Goal: Task Accomplishment & Management: Manage account settings

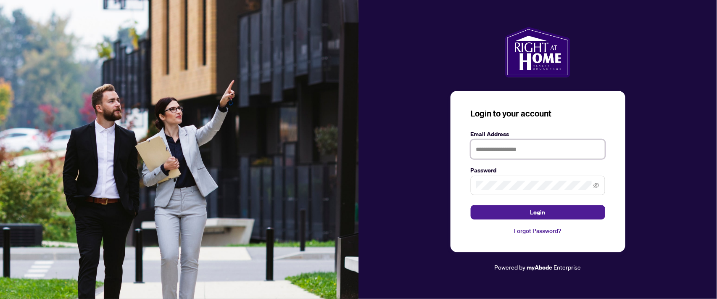
click at [513, 146] on input "text" at bounding box center [537, 148] width 134 height 19
type input "**********"
click at [470, 205] on button "Login" at bounding box center [537, 212] width 134 height 14
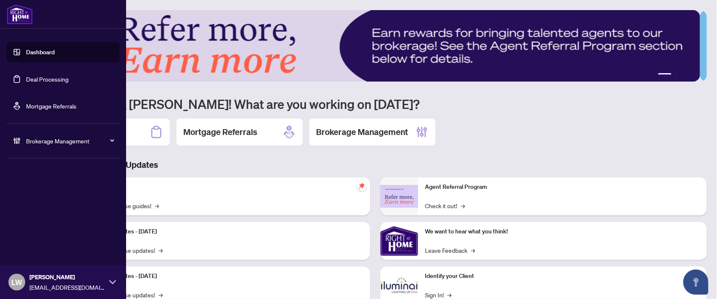
click at [45, 79] on link "Deal Processing" at bounding box center [47, 79] width 42 height 8
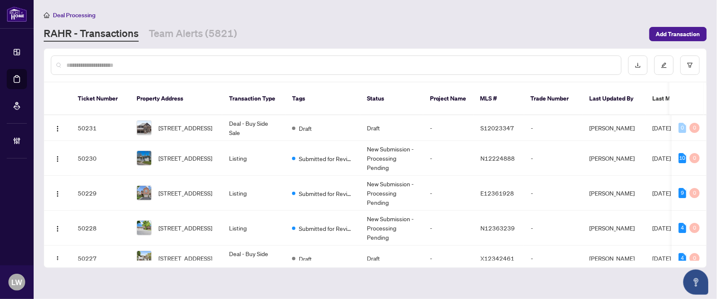
click at [133, 63] on input "text" at bounding box center [340, 64] width 548 height 9
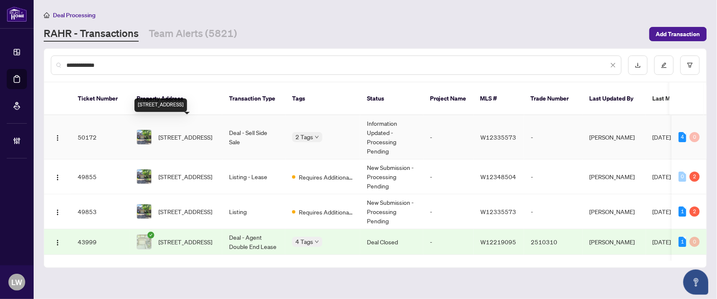
type input "**********"
click at [185, 132] on span "[STREET_ADDRESS]" at bounding box center [185, 136] width 54 height 9
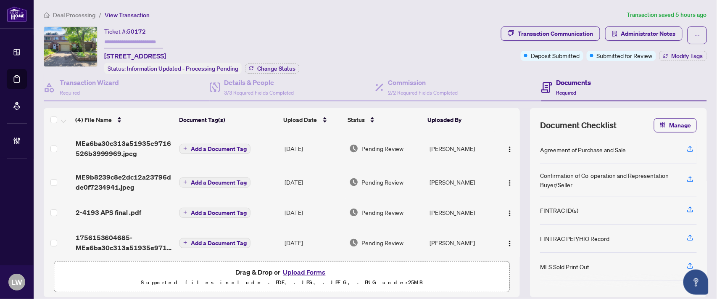
scroll to position [5, 0]
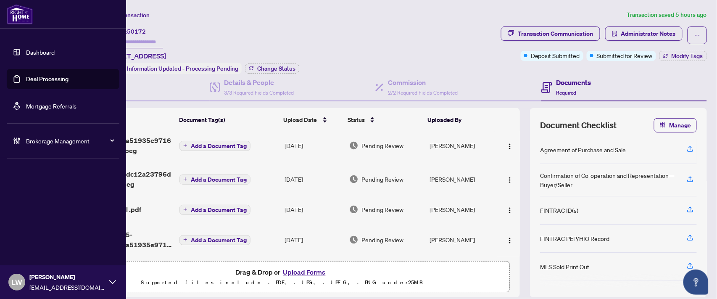
click at [44, 79] on link "Deal Processing" at bounding box center [47, 79] width 42 height 8
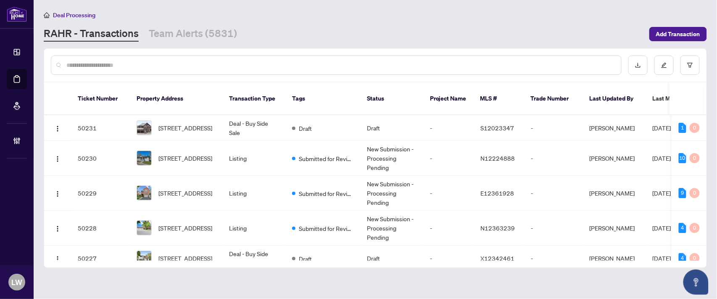
click at [235, 63] on input "text" at bounding box center [340, 64] width 548 height 9
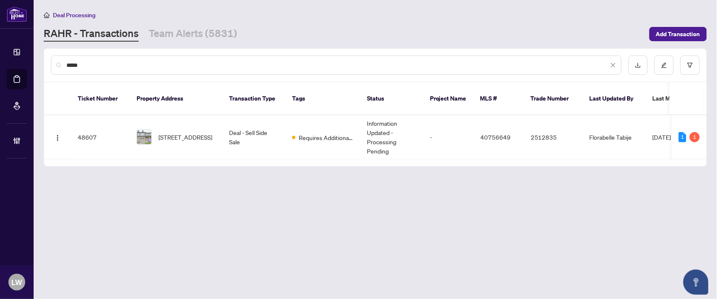
type input "*****"
click at [183, 132] on span "[STREET_ADDRESS]" at bounding box center [185, 136] width 54 height 9
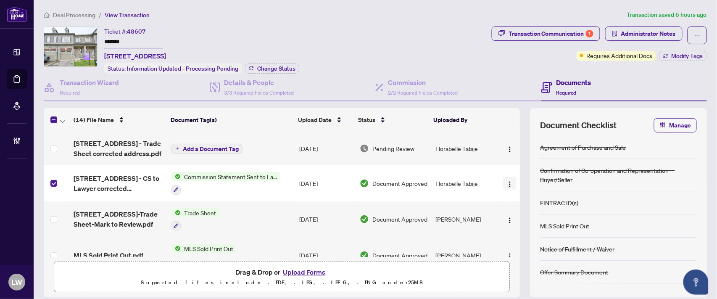
click at [506, 182] on img "button" at bounding box center [509, 184] width 7 height 7
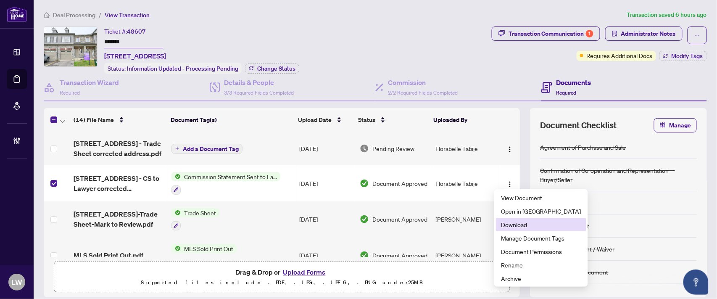
click at [503, 225] on span "Download" at bounding box center [541, 224] width 80 height 9
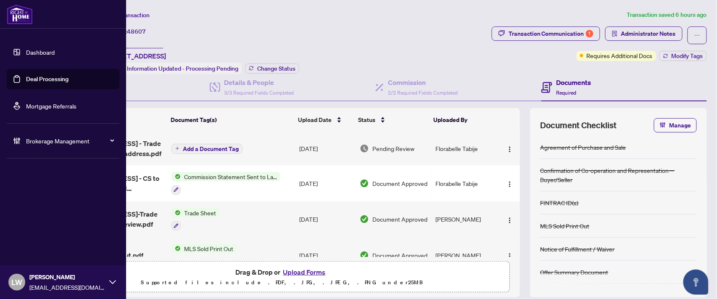
click at [41, 81] on link "Deal Processing" at bounding box center [47, 79] width 42 height 8
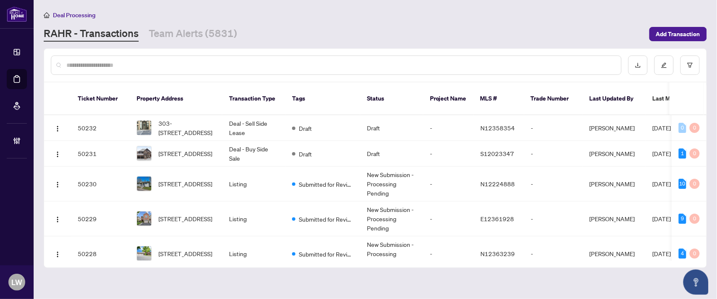
click at [227, 61] on input "text" at bounding box center [340, 64] width 548 height 9
type input "*****"
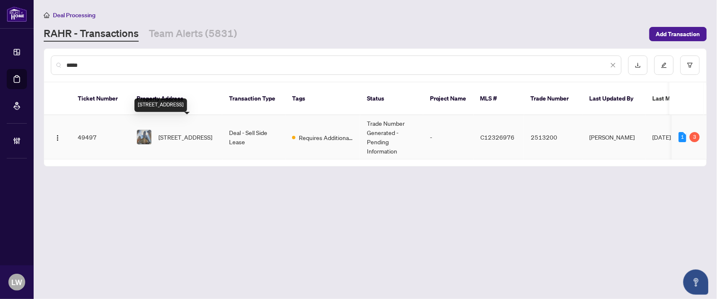
click at [170, 132] on span "[STREET_ADDRESS]" at bounding box center [185, 136] width 54 height 9
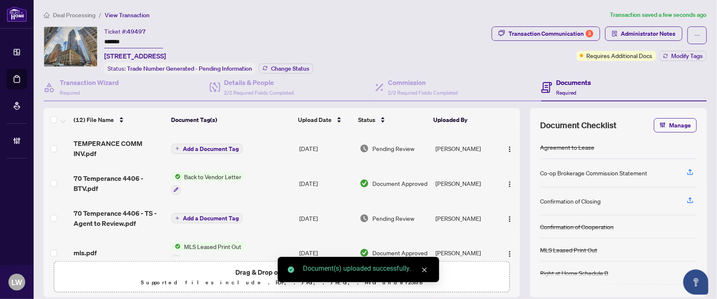
click at [175, 147] on icon "plus" at bounding box center [177, 148] width 4 height 4
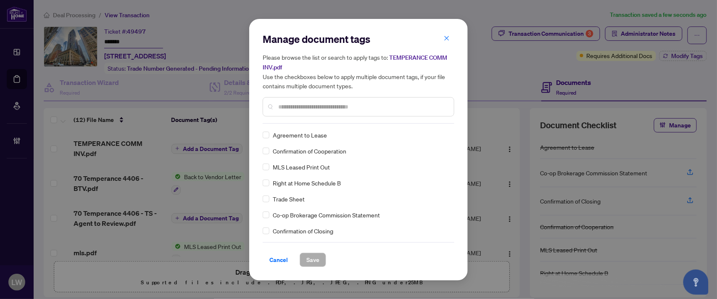
click at [320, 105] on input "text" at bounding box center [362, 106] width 169 height 9
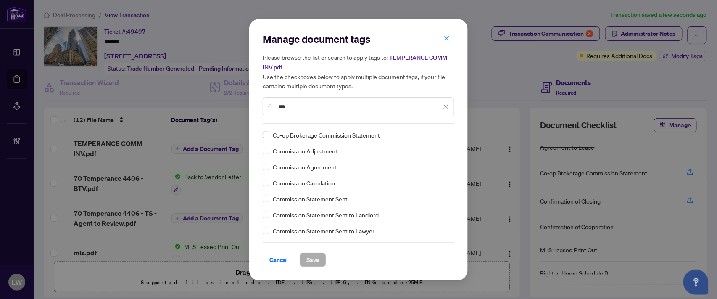
type input "***"
click at [312, 258] on span "Save" at bounding box center [312, 259] width 13 height 13
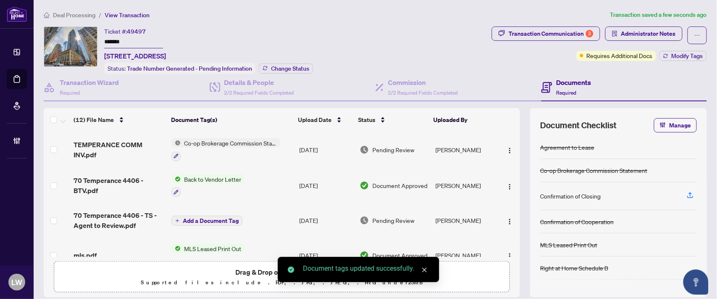
click at [383, 145] on span "Pending Review" at bounding box center [393, 149] width 42 height 9
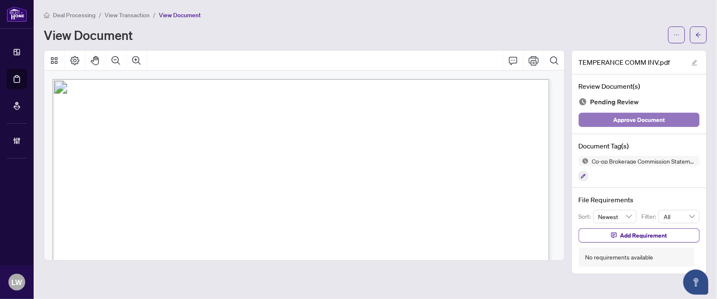
click at [629, 119] on span "Approve Document" at bounding box center [639, 119] width 52 height 13
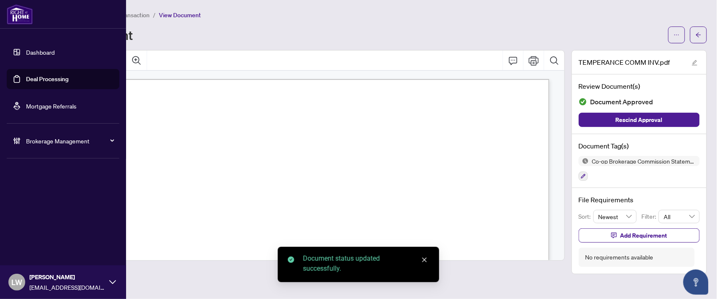
click at [53, 77] on link "Deal Processing" at bounding box center [47, 79] width 42 height 8
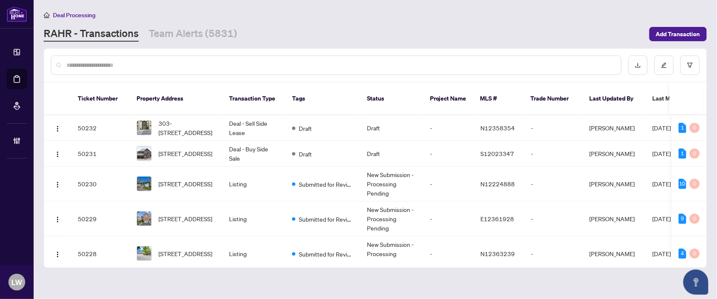
click at [255, 64] on input "text" at bounding box center [340, 64] width 548 height 9
type input "*****"
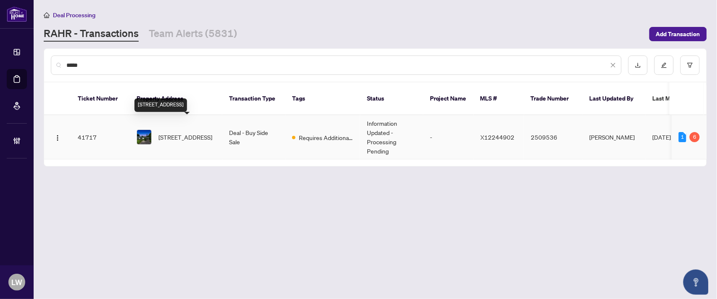
click at [187, 132] on span "[STREET_ADDRESS]" at bounding box center [185, 136] width 54 height 9
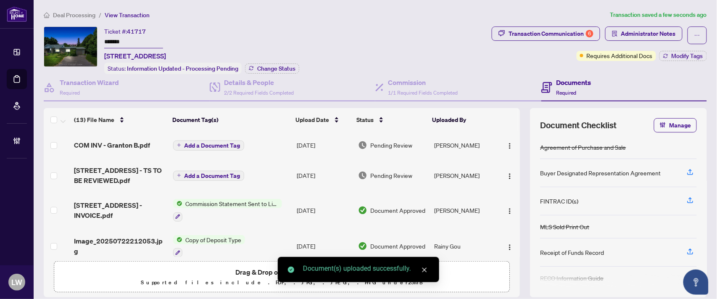
click at [176, 145] on button "Add a Document Tag" at bounding box center [208, 145] width 71 height 10
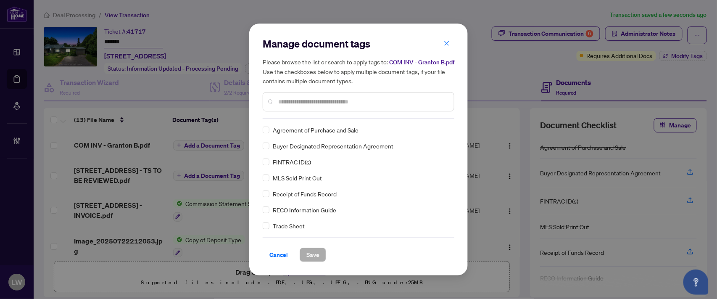
click at [297, 101] on input "text" at bounding box center [362, 101] width 169 height 9
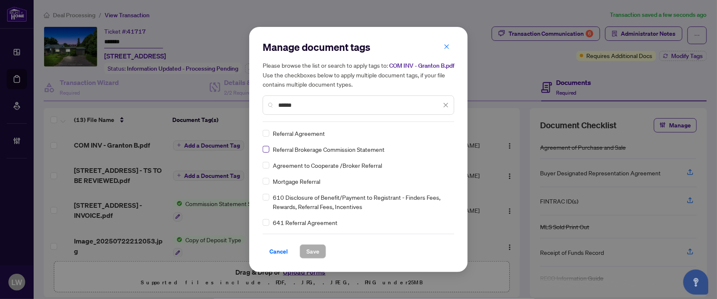
type input "******"
click at [311, 252] on span "Save" at bounding box center [312, 250] width 13 height 13
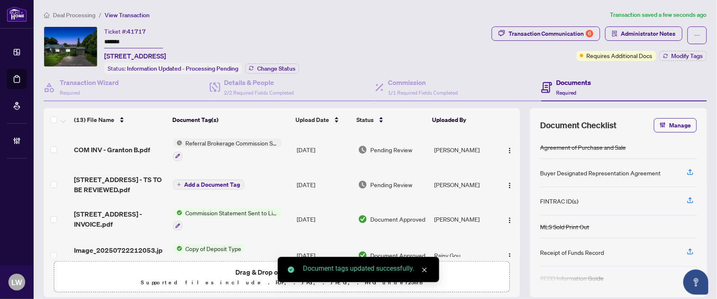
click at [391, 149] on span "Pending Review" at bounding box center [392, 149] width 42 height 9
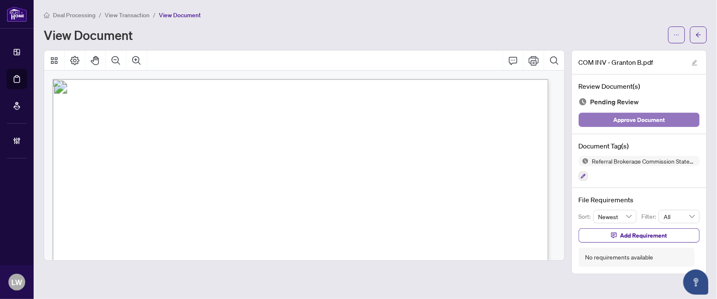
click at [615, 122] on span "Approve Document" at bounding box center [639, 119] width 52 height 13
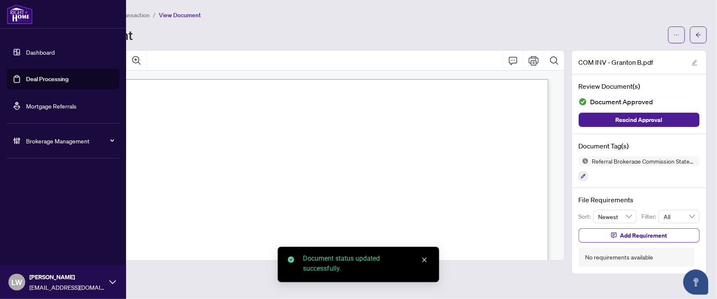
click at [50, 77] on link "Deal Processing" at bounding box center [47, 79] width 42 height 8
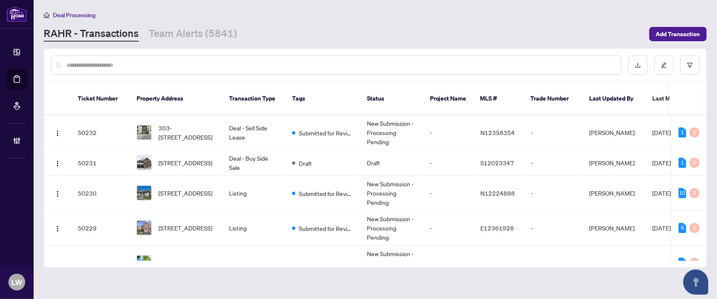
click at [97, 65] on input "text" at bounding box center [340, 64] width 548 height 9
type input "*****"
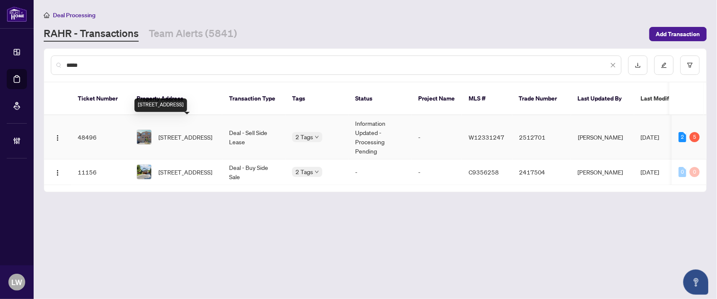
click at [206, 132] on span "[STREET_ADDRESS]" at bounding box center [185, 136] width 54 height 9
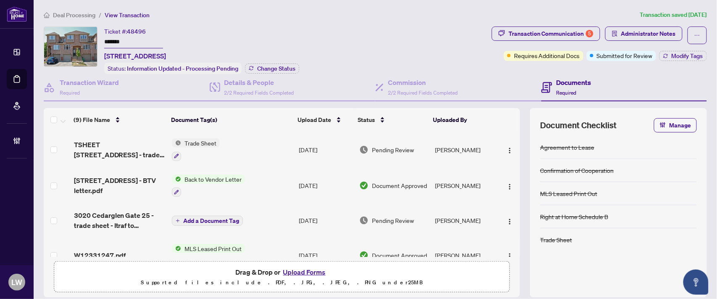
scroll to position [57, 0]
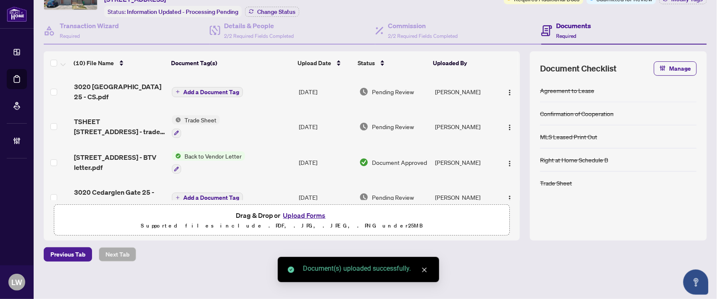
click at [173, 91] on button "Add a Document Tag" at bounding box center [207, 92] width 71 height 10
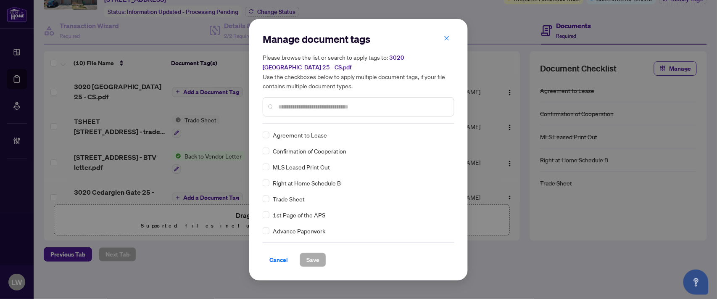
click at [311, 106] on input "text" at bounding box center [362, 106] width 169 height 9
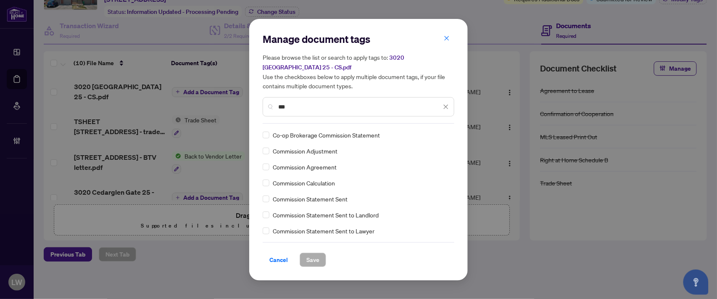
type input "***"
click at [316, 262] on span "Save" at bounding box center [312, 259] width 13 height 13
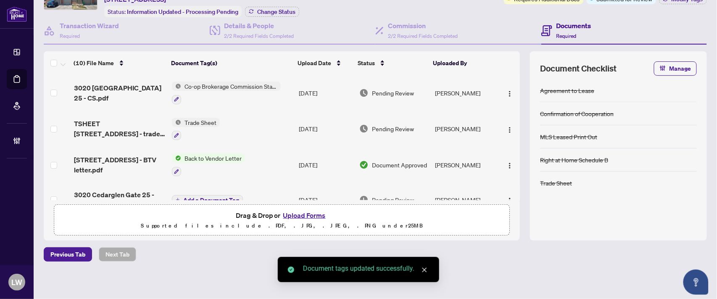
click at [377, 89] on span "Pending Review" at bounding box center [393, 92] width 42 height 9
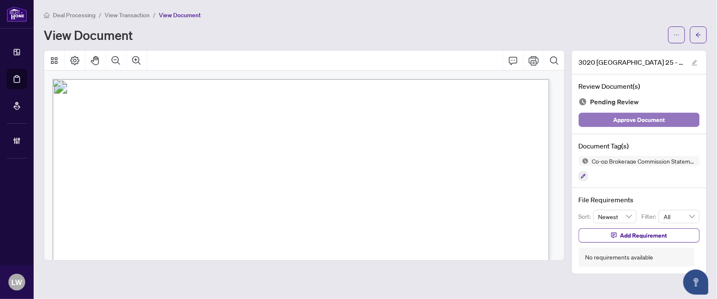
click at [620, 119] on span "Approve Document" at bounding box center [639, 119] width 52 height 13
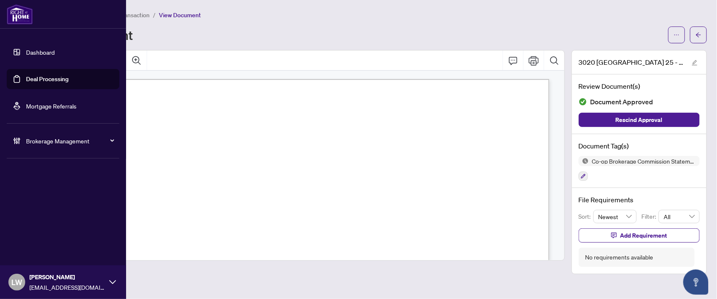
click at [36, 77] on link "Deal Processing" at bounding box center [47, 79] width 42 height 8
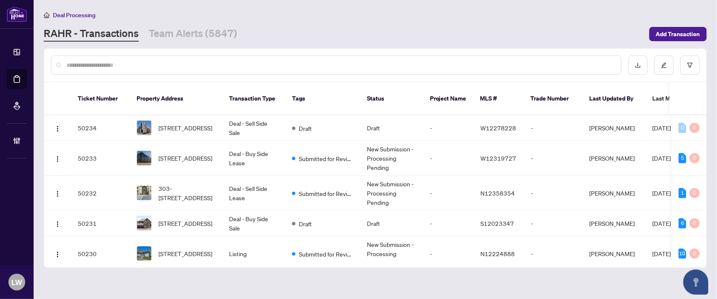
click at [284, 64] on input "text" at bounding box center [340, 64] width 548 height 9
type input "*****"
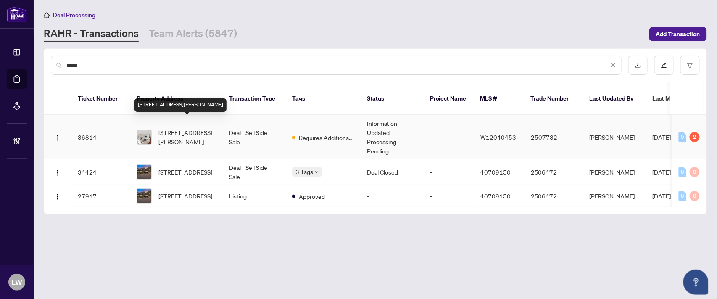
click at [186, 128] on span "[STREET_ADDRESS][PERSON_NAME]" at bounding box center [186, 137] width 57 height 18
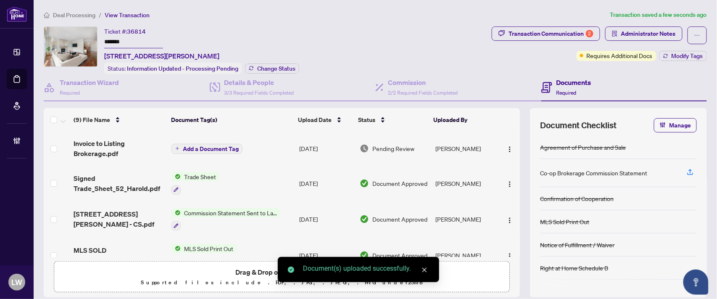
click at [174, 149] on button "Add a Document Tag" at bounding box center [206, 149] width 71 height 10
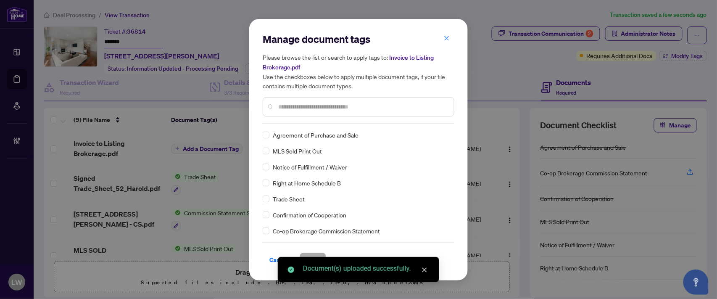
click at [361, 106] on input "text" at bounding box center [362, 106] width 169 height 9
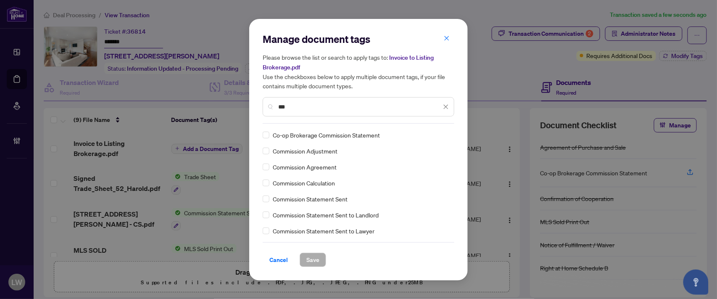
type input "***"
click at [313, 263] on span "Save" at bounding box center [312, 259] width 13 height 13
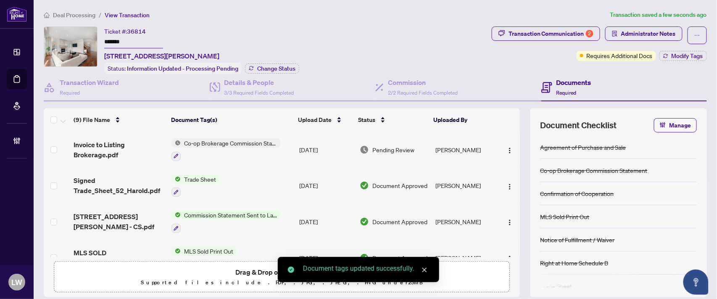
click at [381, 147] on span "Pending Review" at bounding box center [393, 149] width 42 height 9
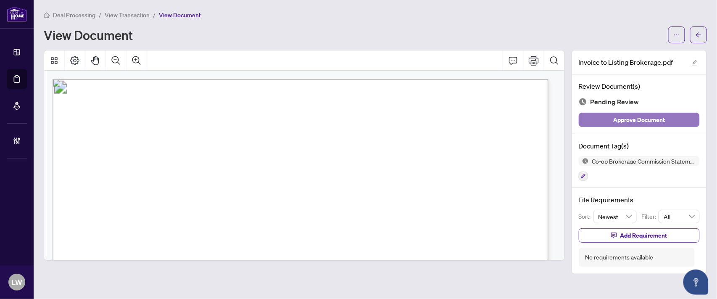
click at [623, 118] on span "Approve Document" at bounding box center [639, 119] width 52 height 13
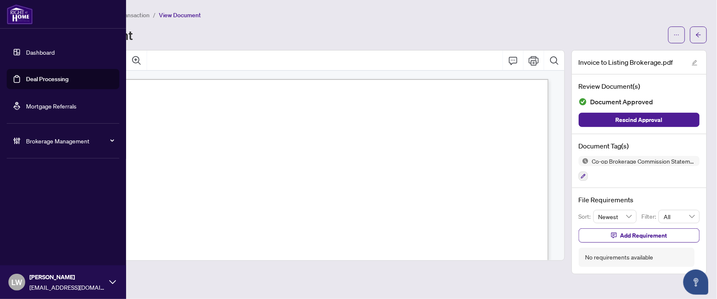
click at [43, 78] on link "Deal Processing" at bounding box center [47, 79] width 42 height 8
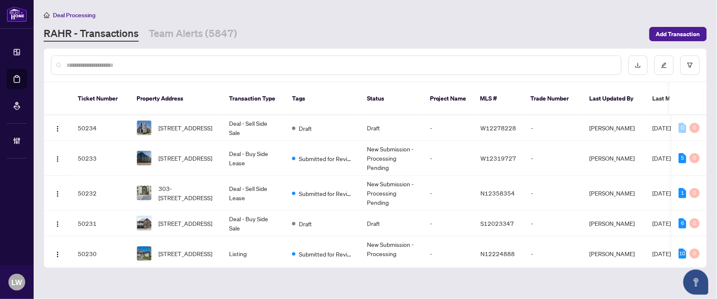
click at [233, 60] on input "text" at bounding box center [340, 64] width 548 height 9
type input "*****"
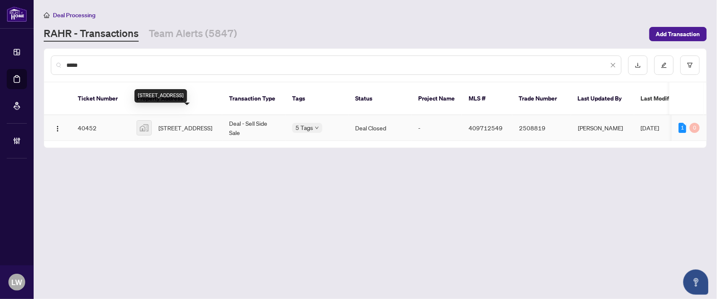
click at [179, 123] on span "[STREET_ADDRESS]" at bounding box center [185, 127] width 54 height 9
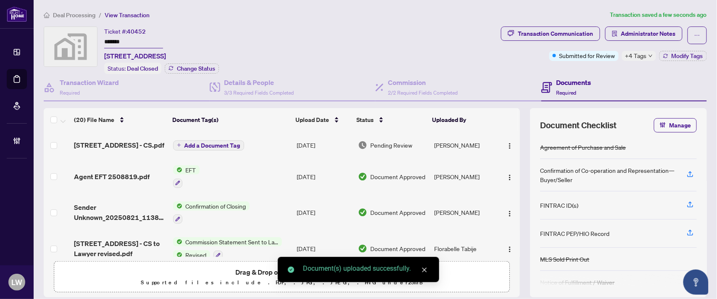
click at [177, 146] on icon "plus" at bounding box center [179, 145] width 4 height 4
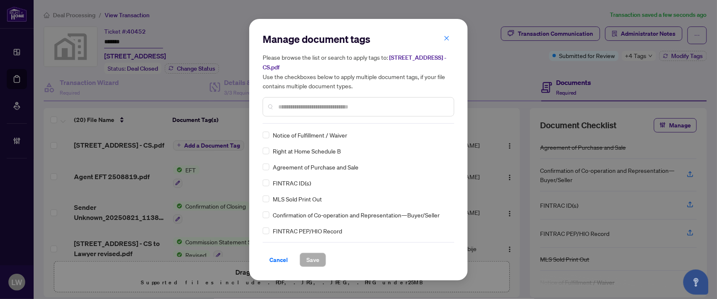
click at [311, 120] on div "Manage document tags Please browse the list or search to apply tags to: [STREET…" at bounding box center [359, 77] width 192 height 91
click at [307, 108] on input "text" at bounding box center [362, 106] width 169 height 9
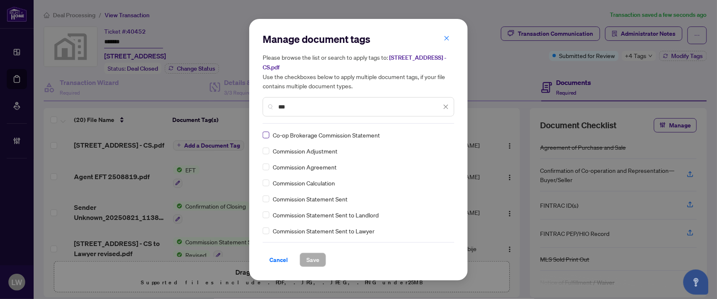
type input "***"
click at [318, 261] on span "Save" at bounding box center [312, 259] width 13 height 13
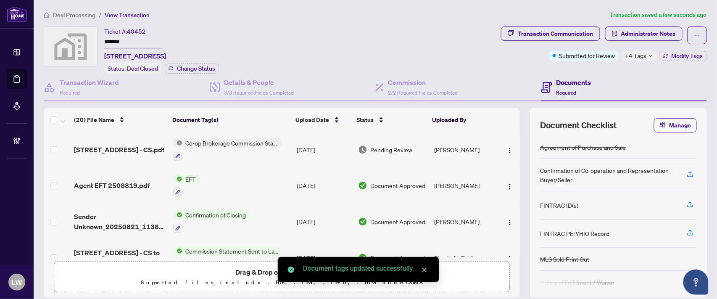
click at [396, 145] on span "Pending Review" at bounding box center [392, 149] width 42 height 9
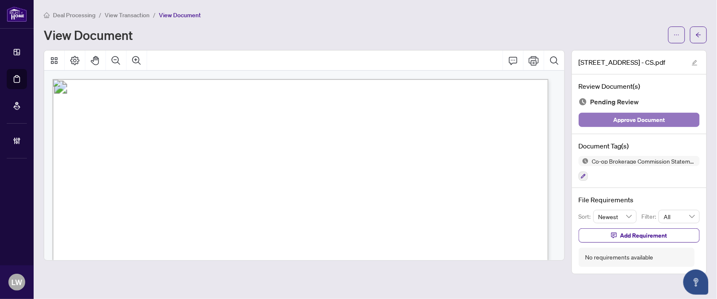
click at [615, 119] on span "Approve Document" at bounding box center [639, 119] width 52 height 13
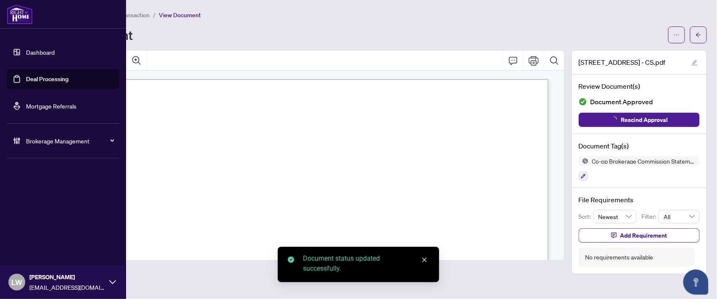
click at [55, 78] on link "Deal Processing" at bounding box center [47, 79] width 42 height 8
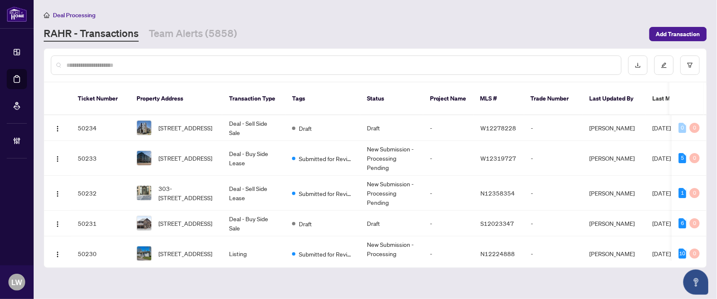
click at [280, 62] on input "text" at bounding box center [340, 64] width 548 height 9
type input "*****"
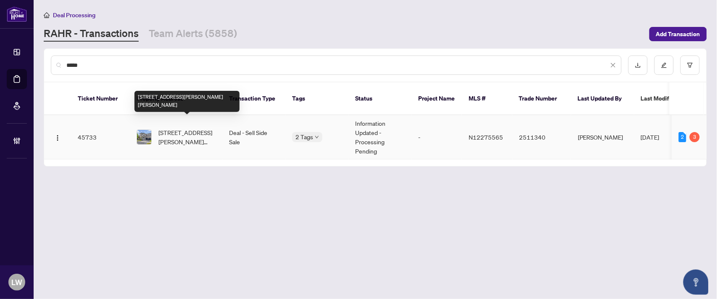
click at [193, 128] on span "[STREET_ADDRESS][PERSON_NAME][PERSON_NAME]" at bounding box center [186, 137] width 57 height 18
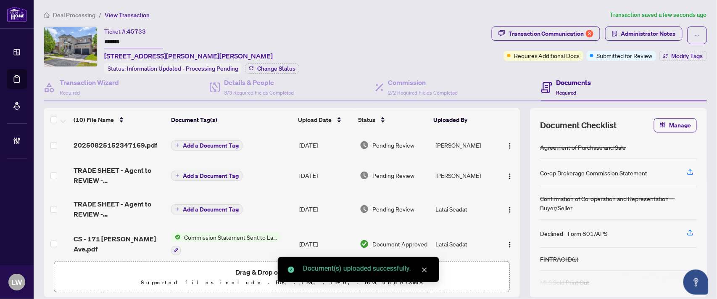
click at [179, 141] on button "Add a Document Tag" at bounding box center [206, 145] width 71 height 10
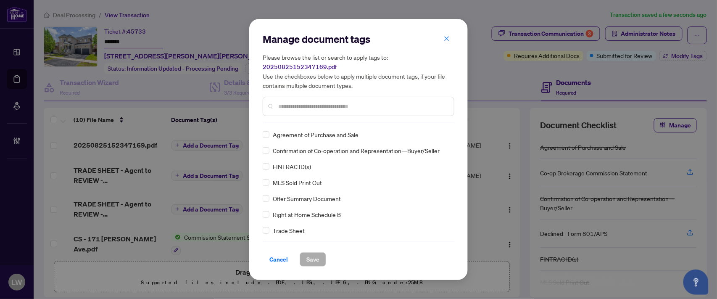
click at [368, 105] on input "text" at bounding box center [362, 106] width 169 height 9
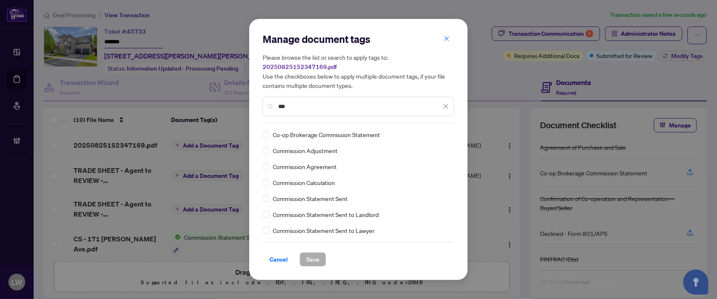
type input "***"
click at [318, 258] on span "Save" at bounding box center [312, 258] width 13 height 13
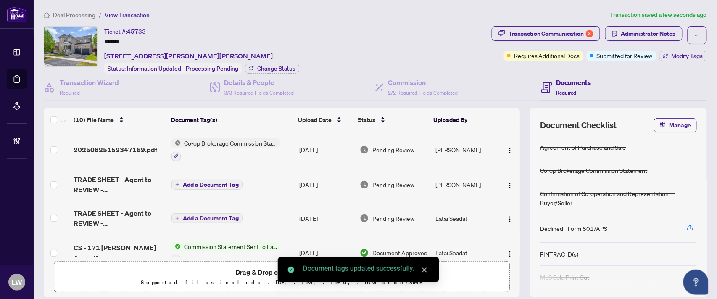
click at [387, 150] on span "Pending Review" at bounding box center [393, 149] width 42 height 9
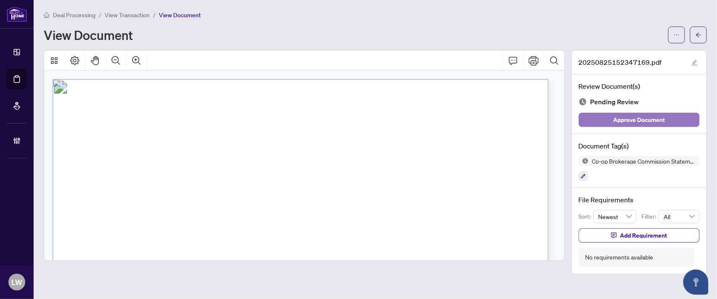
click at [620, 124] on span "Approve Document" at bounding box center [639, 119] width 52 height 13
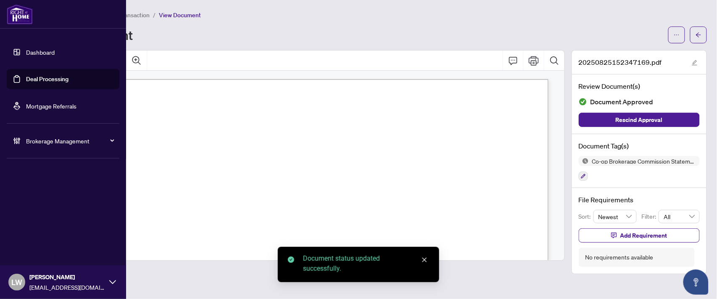
click at [46, 78] on link "Deal Processing" at bounding box center [47, 79] width 42 height 8
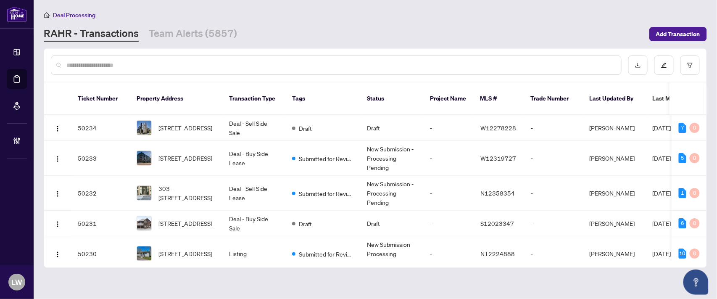
click at [260, 63] on input "text" at bounding box center [340, 64] width 548 height 9
type input "*****"
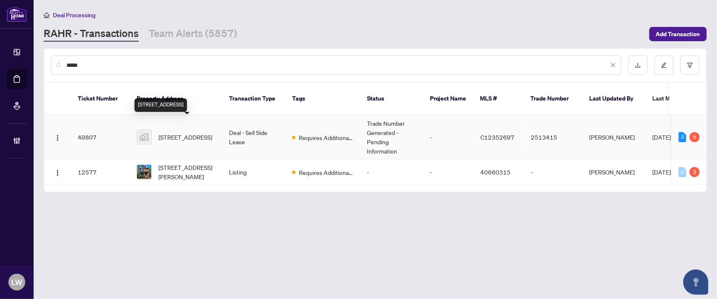
click at [192, 132] on span "[STREET_ADDRESS]" at bounding box center [185, 136] width 54 height 9
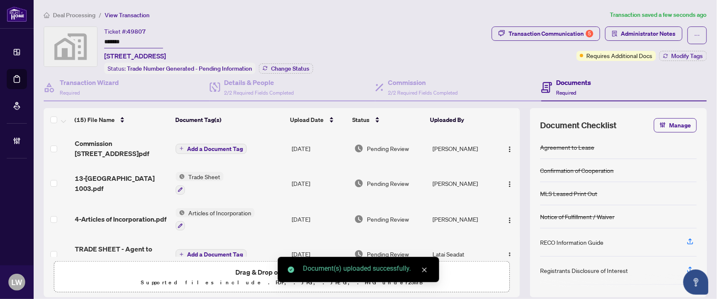
click at [182, 146] on button "Add a Document Tag" at bounding box center [211, 149] width 71 height 10
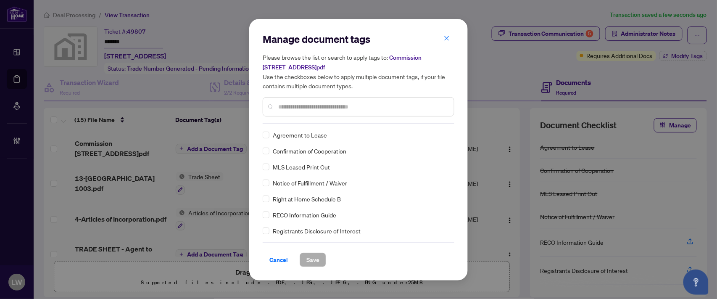
click at [318, 103] on input "text" at bounding box center [362, 106] width 169 height 9
type input "***"
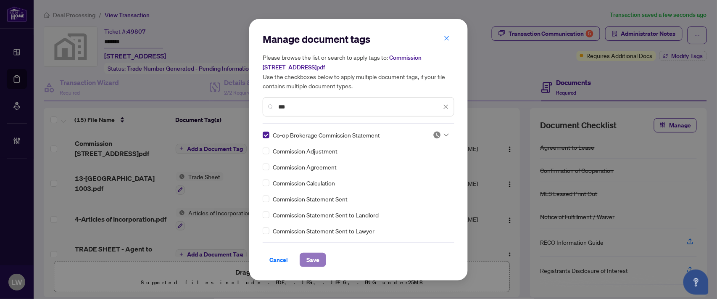
click at [309, 257] on span "Save" at bounding box center [312, 259] width 13 height 13
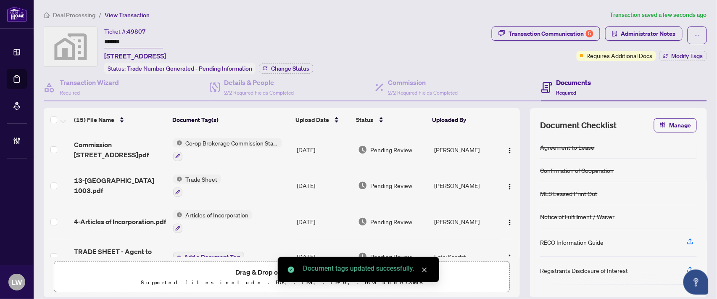
click at [381, 148] on span "Pending Review" at bounding box center [392, 149] width 42 height 9
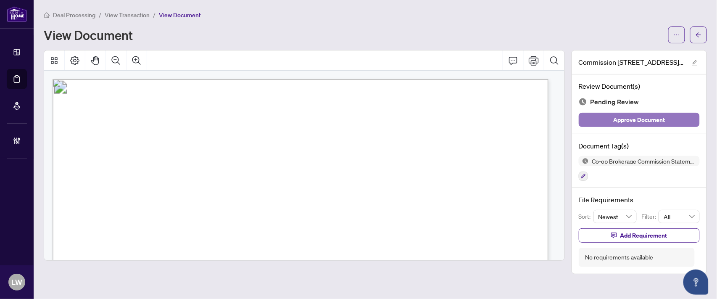
click at [633, 119] on span "Approve Document" at bounding box center [639, 119] width 52 height 13
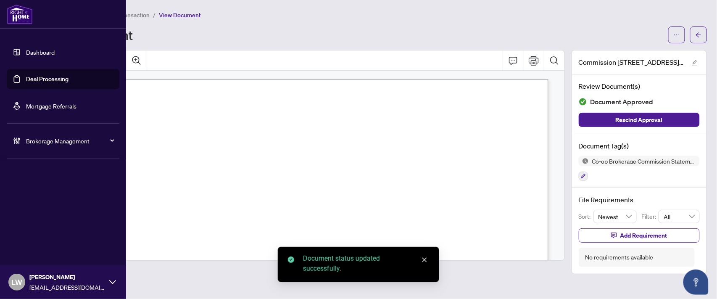
click at [54, 76] on link "Deal Processing" at bounding box center [47, 79] width 42 height 8
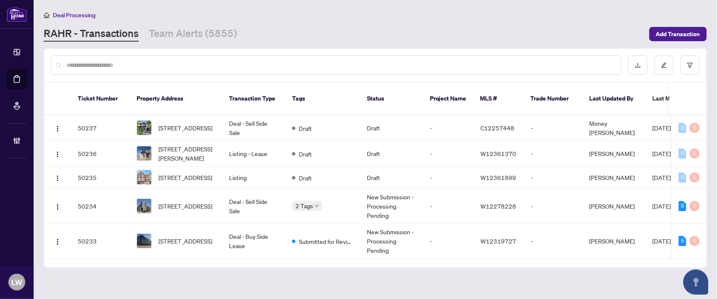
click at [275, 64] on input "text" at bounding box center [340, 64] width 548 height 9
type input "*****"
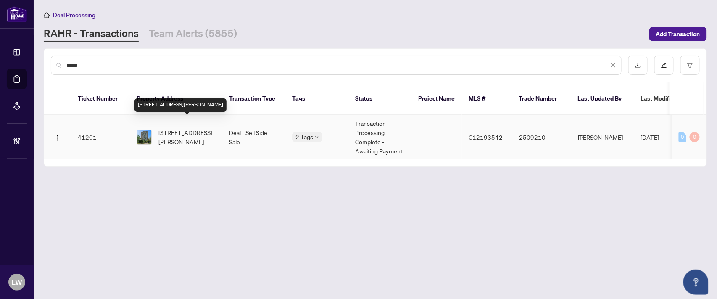
click at [187, 128] on span "[STREET_ADDRESS][PERSON_NAME]" at bounding box center [186, 137] width 57 height 18
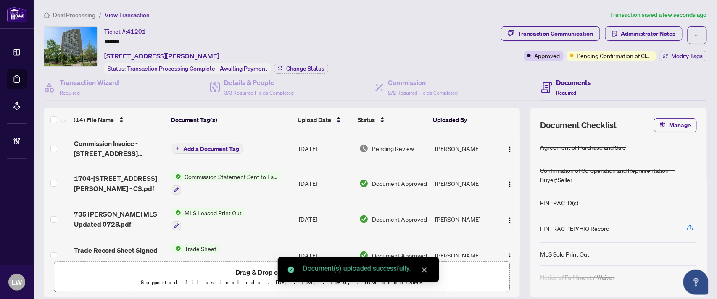
click at [183, 146] on span "Add a Document Tag" at bounding box center [211, 149] width 56 height 6
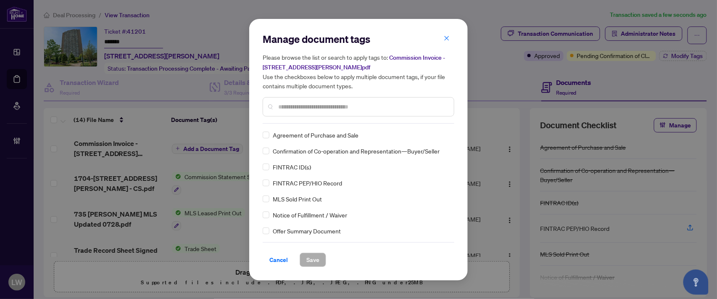
click at [339, 101] on div at bounding box center [359, 106] width 192 height 19
click at [337, 103] on input "text" at bounding box center [362, 106] width 169 height 9
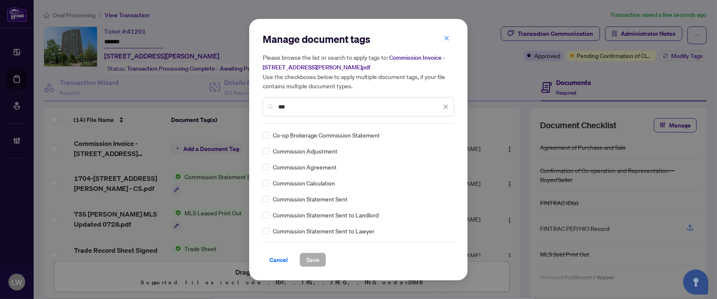
type input "***"
click at [311, 265] on span "Save" at bounding box center [312, 259] width 13 height 13
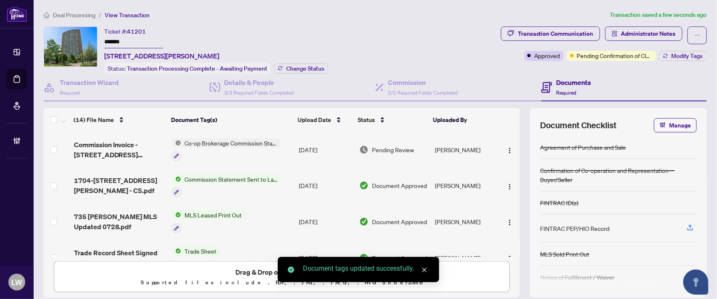
click at [402, 145] on span "Pending Review" at bounding box center [393, 149] width 42 height 9
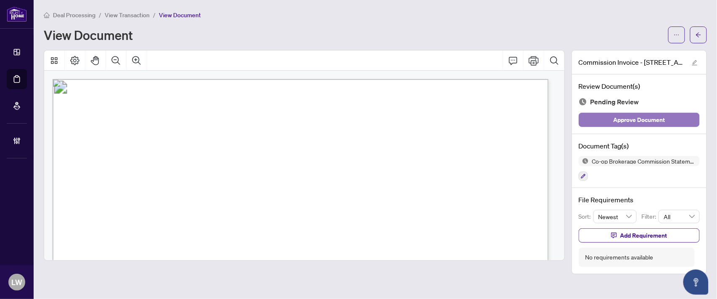
click at [635, 122] on span "Approve Document" at bounding box center [639, 119] width 52 height 13
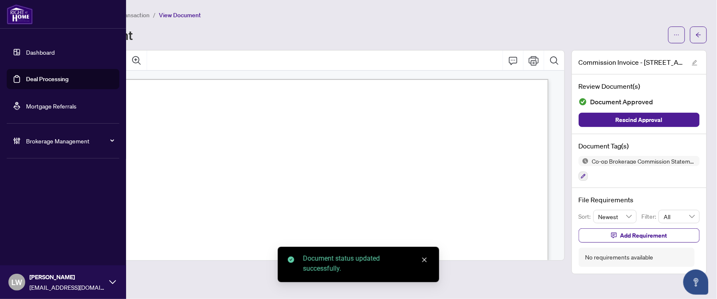
click at [42, 79] on link "Deal Processing" at bounding box center [47, 79] width 42 height 8
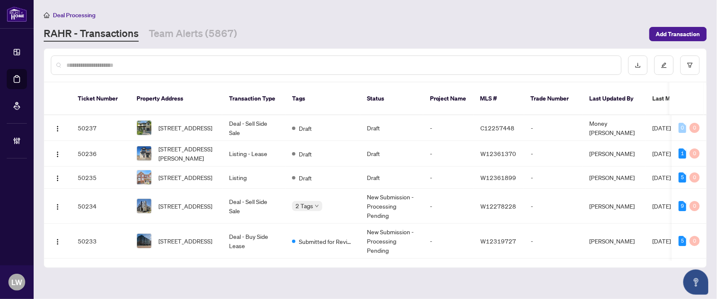
click at [217, 65] on input "text" at bounding box center [340, 64] width 548 height 9
type input "*****"
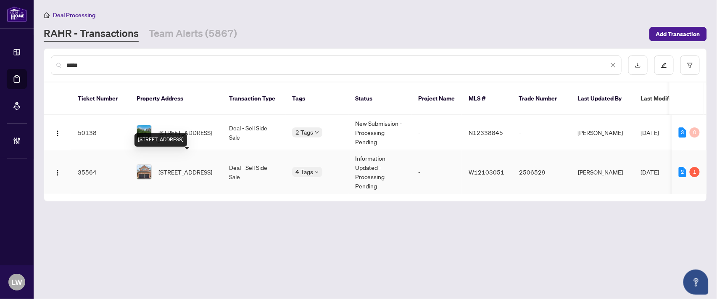
click at [186, 167] on span "[STREET_ADDRESS]" at bounding box center [185, 171] width 54 height 9
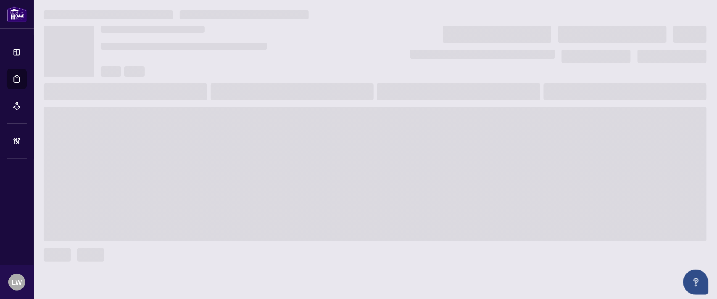
click at [186, 159] on span at bounding box center [375, 174] width 663 height 134
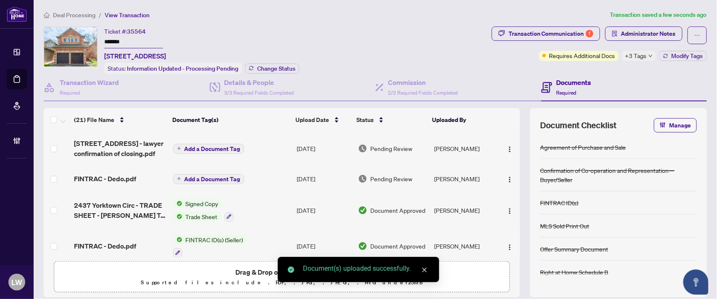
click at [175, 149] on button "Add a Document Tag" at bounding box center [208, 149] width 71 height 10
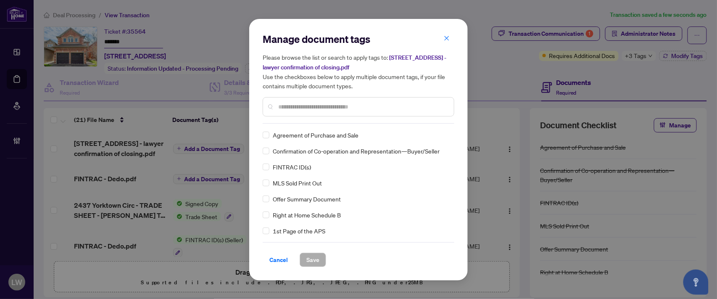
click at [321, 106] on input "text" at bounding box center [362, 106] width 169 height 9
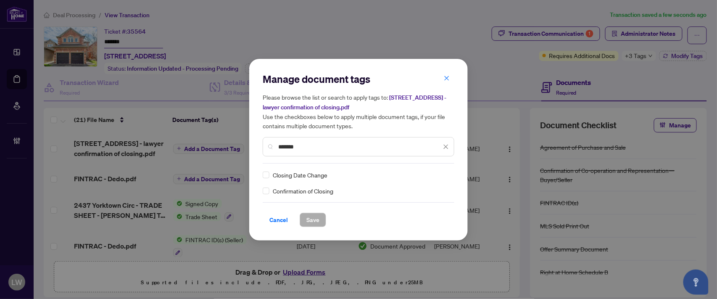
type input "*******"
click at [316, 217] on span "Save" at bounding box center [312, 219] width 13 height 13
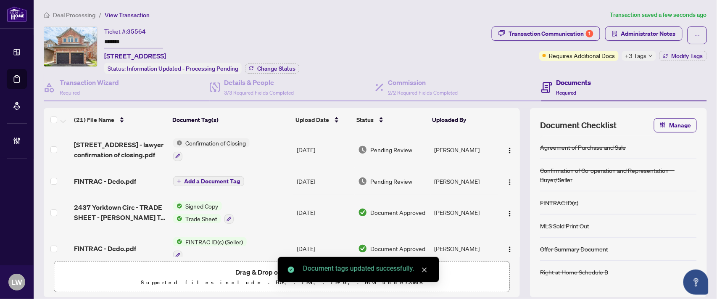
click at [389, 145] on span "Pending Review" at bounding box center [392, 149] width 42 height 9
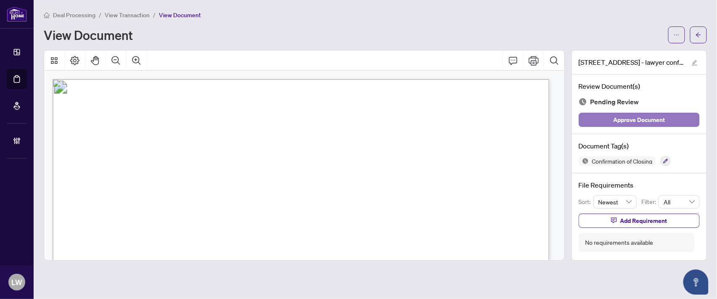
click at [636, 124] on span "Approve Document" at bounding box center [639, 119] width 52 height 13
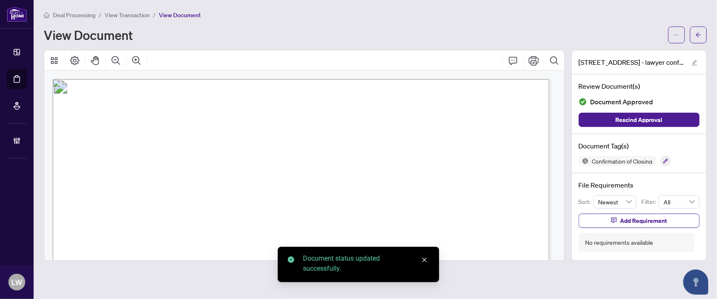
click at [140, 15] on span "View Transaction" at bounding box center [127, 15] width 45 height 8
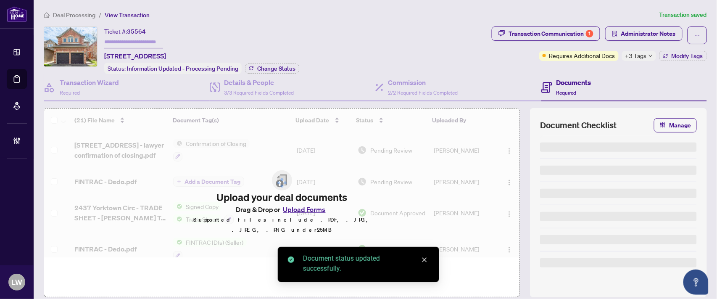
type input "*******"
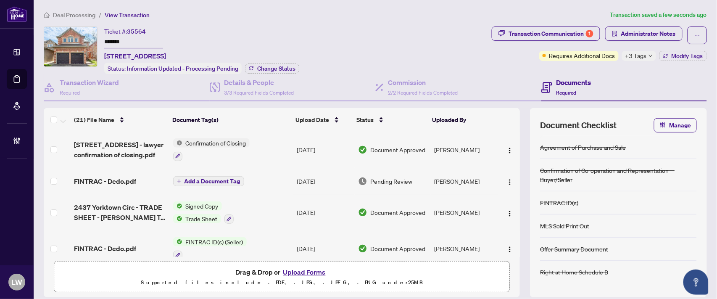
click at [631, 53] on span "+3 Tags" at bounding box center [635, 56] width 21 height 10
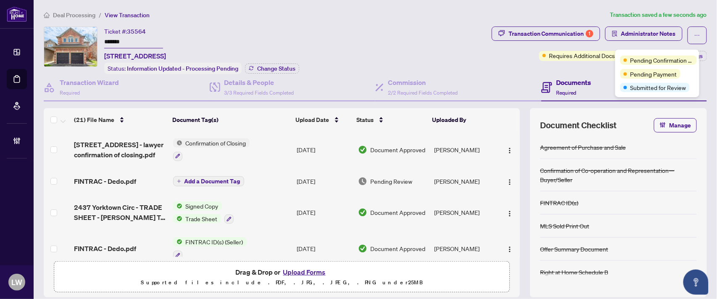
click at [593, 71] on div "Transaction Communication 1 Administrator Notes Requires Additional Docs +3 Tag…" at bounding box center [599, 49] width 218 height 47
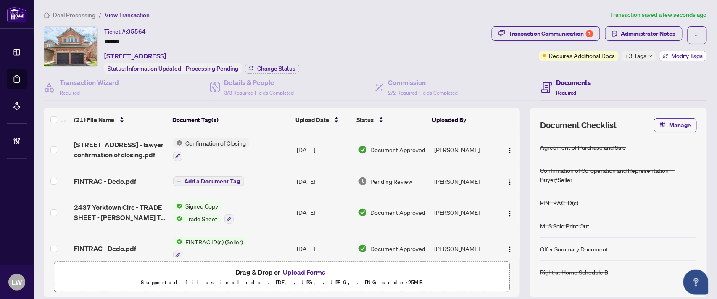
click at [678, 57] on span "Modify Tags" at bounding box center [687, 56] width 32 height 6
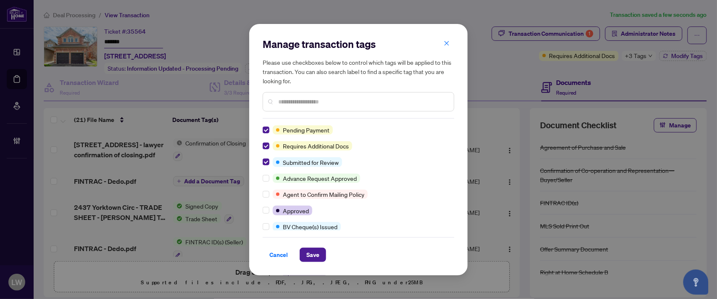
click at [302, 102] on input "text" at bounding box center [362, 101] width 169 height 9
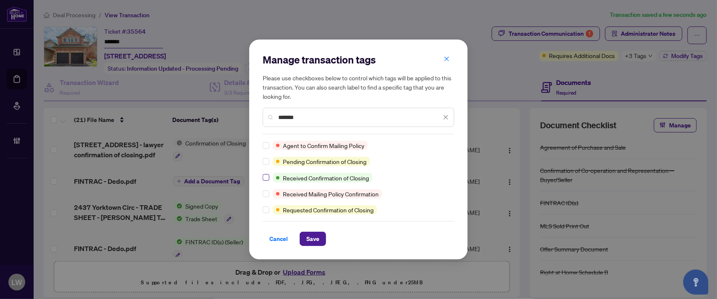
type input "*******"
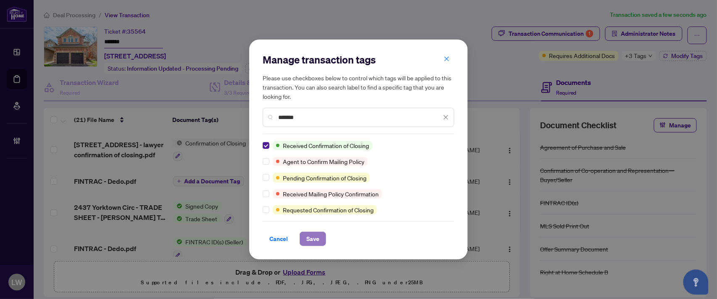
click at [313, 244] on span "Save" at bounding box center [312, 238] width 13 height 13
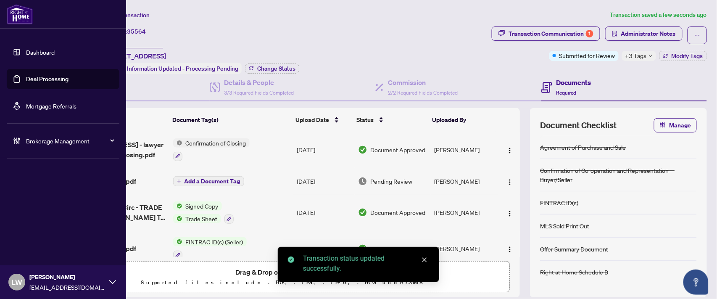
click at [47, 77] on link "Deal Processing" at bounding box center [47, 79] width 42 height 8
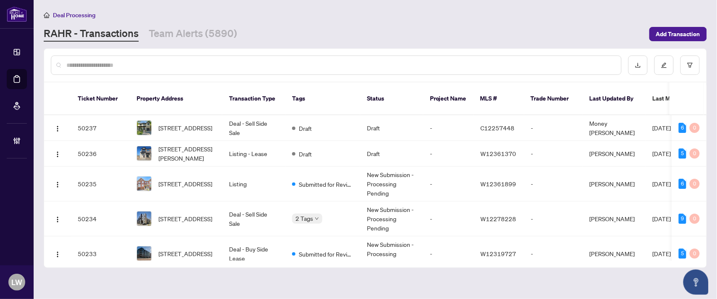
click at [265, 68] on input "text" at bounding box center [340, 64] width 548 height 9
type input "*****"
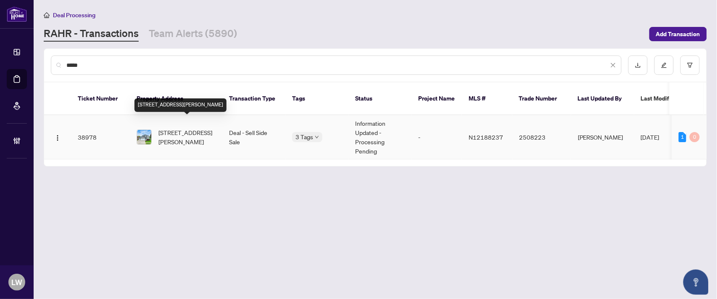
click at [184, 128] on span "[STREET_ADDRESS][PERSON_NAME]" at bounding box center [186, 137] width 57 height 18
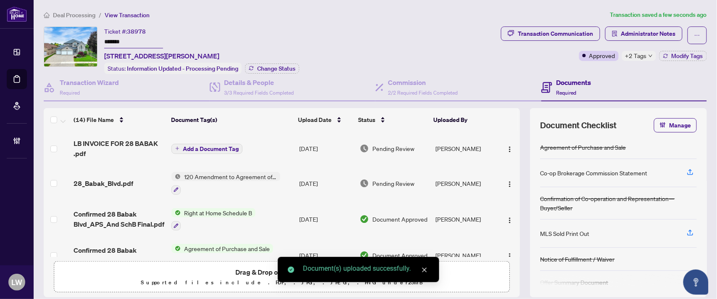
click at [197, 146] on span "Add a Document Tag" at bounding box center [211, 149] width 56 height 6
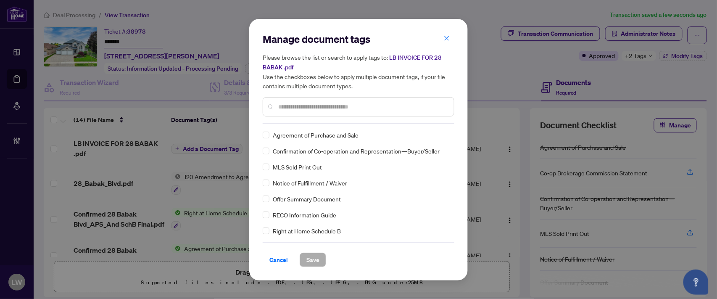
click at [302, 120] on div "Manage document tags Please browse the list or search to apply tags to: LB INVO…" at bounding box center [359, 77] width 192 height 91
click at [315, 103] on input "text" at bounding box center [362, 106] width 169 height 9
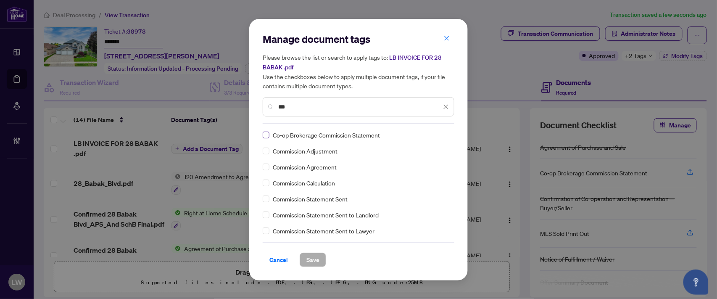
type input "***"
click at [316, 262] on span "Save" at bounding box center [312, 259] width 13 height 13
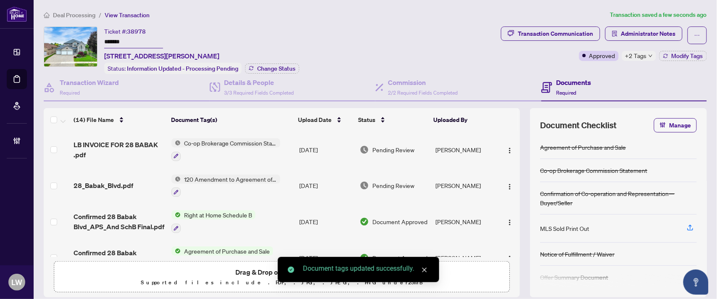
click at [394, 146] on span "Pending Review" at bounding box center [393, 149] width 42 height 9
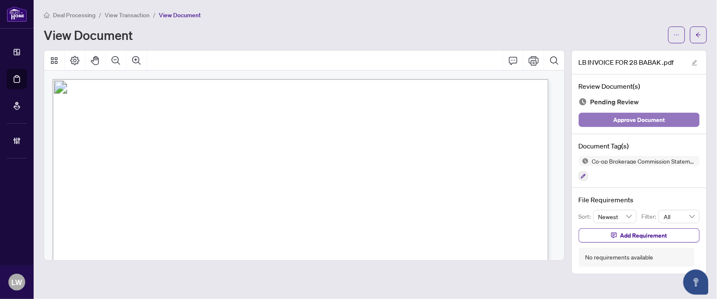
click at [635, 122] on span "Approve Document" at bounding box center [639, 119] width 52 height 13
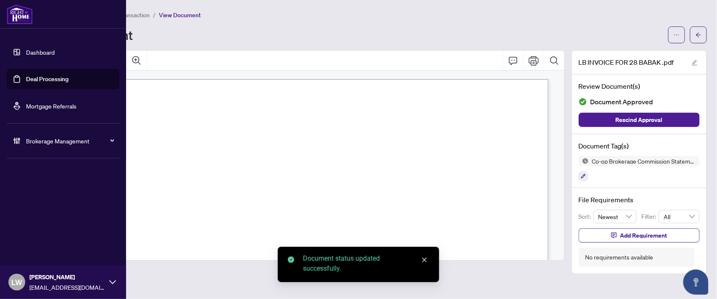
click at [41, 80] on link "Deal Processing" at bounding box center [47, 79] width 42 height 8
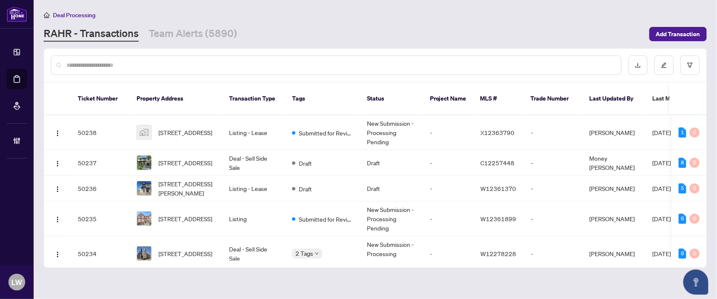
click at [243, 70] on div at bounding box center [336, 64] width 570 height 19
click at [236, 63] on input "text" at bounding box center [340, 64] width 548 height 9
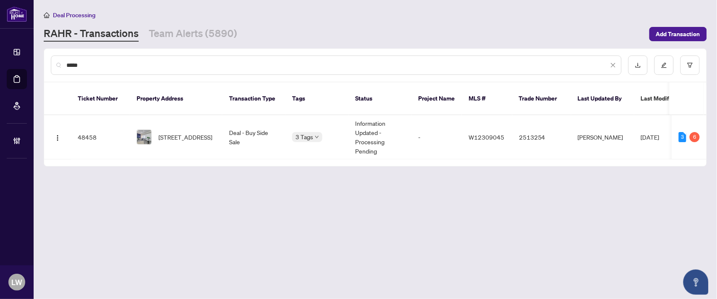
type input "*****"
click at [194, 132] on span "[STREET_ADDRESS]" at bounding box center [185, 136] width 54 height 9
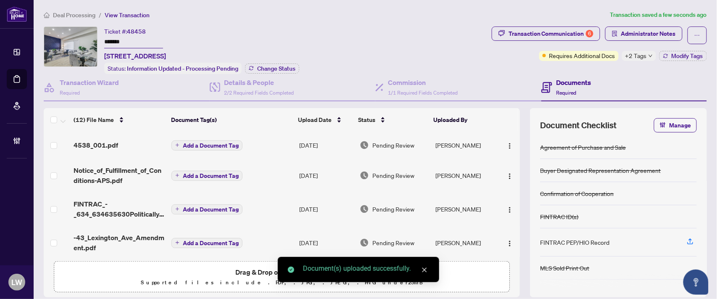
click at [183, 144] on span "Add a Document Tag" at bounding box center [211, 145] width 56 height 6
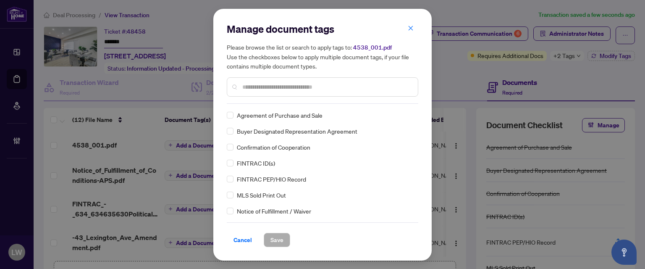
click at [273, 92] on div at bounding box center [323, 86] width 192 height 19
click at [276, 84] on input "text" at bounding box center [326, 86] width 169 height 9
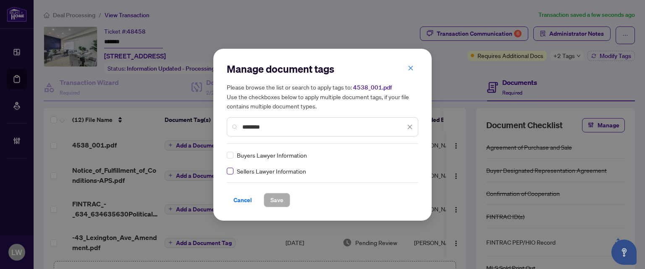
type input "********"
click at [276, 199] on span "Save" at bounding box center [277, 199] width 13 height 13
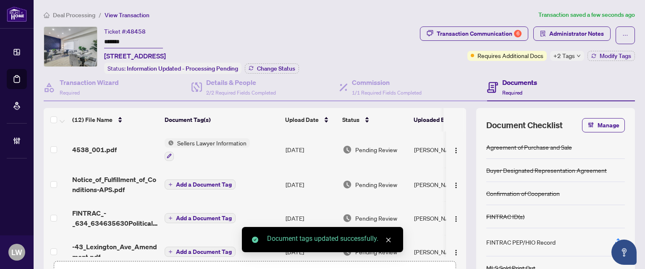
click at [378, 147] on span "Pending Review" at bounding box center [376, 149] width 42 height 9
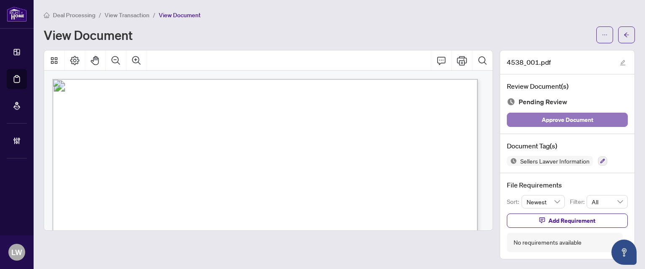
click at [539, 119] on button "Approve Document" at bounding box center [567, 120] width 121 height 14
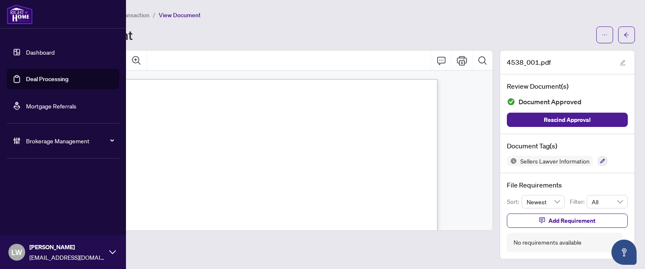
click at [36, 79] on link "Deal Processing" at bounding box center [47, 79] width 42 height 8
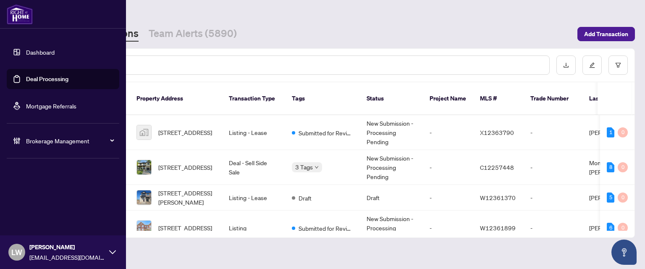
click at [14, 253] on span "LW" at bounding box center [16, 252] width 11 height 12
click at [37, 223] on span "Logout" at bounding box center [33, 219] width 19 height 13
